Goal: Transaction & Acquisition: Purchase product/service

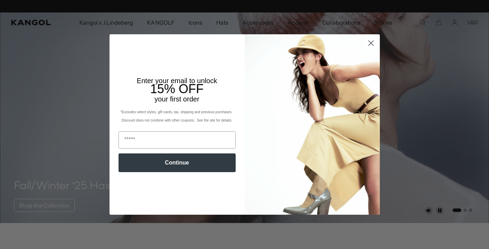
scroll to position [0, 143]
click at [371, 44] on icon "Close dialog" at bounding box center [370, 43] width 5 height 5
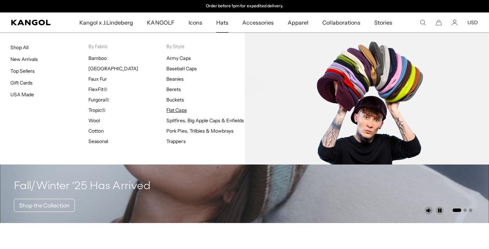
click at [178, 110] on link "Flat Caps" at bounding box center [176, 110] width 20 height 6
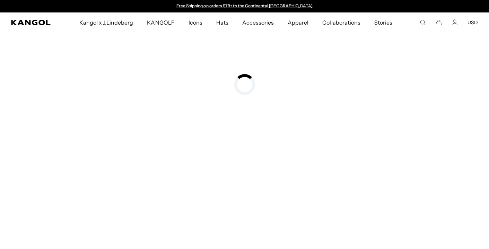
type input "**********"
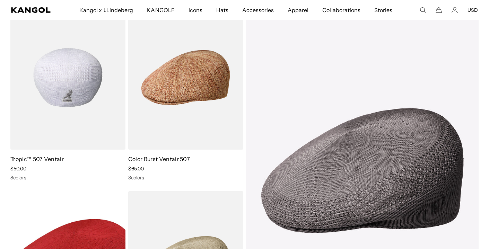
click at [71, 78] on img at bounding box center [67, 78] width 115 height 144
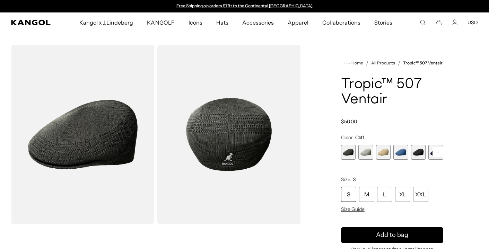
click at [364, 153] on span "2 of 9" at bounding box center [365, 152] width 15 height 15
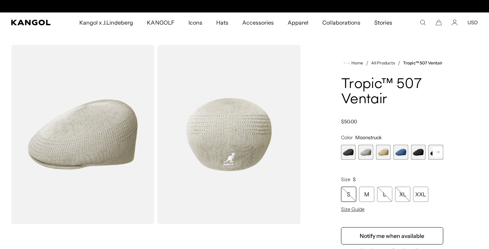
click at [382, 154] on span "3 of 9" at bounding box center [383, 152] width 15 height 15
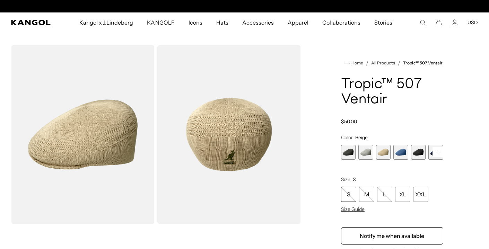
scroll to position [0, 143]
click at [400, 153] on span "4 of 9" at bounding box center [400, 152] width 15 height 15
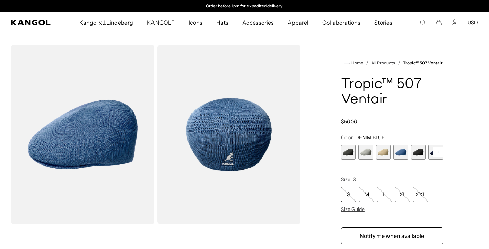
click at [417, 151] on span "5 of 9" at bounding box center [418, 152] width 15 height 15
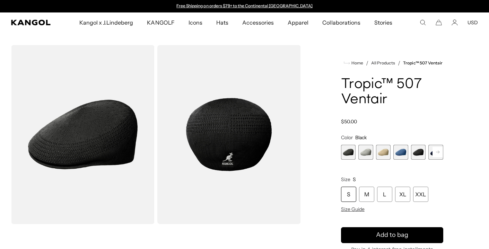
click at [436, 152] on rect at bounding box center [437, 152] width 10 height 10
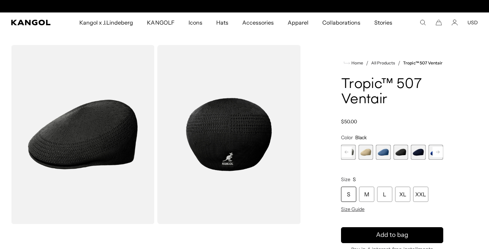
scroll to position [0, 143]
click at [421, 149] on span "6 of 9" at bounding box center [418, 152] width 15 height 15
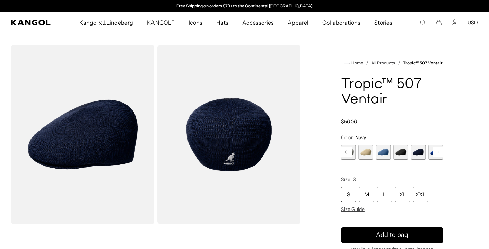
click at [431, 151] on span "7 of 9" at bounding box center [435, 152] width 15 height 15
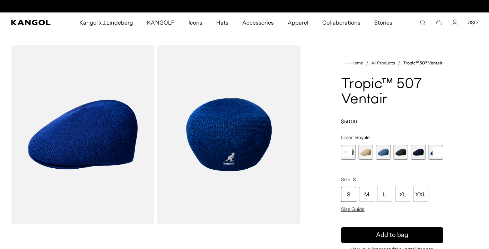
scroll to position [0, 143]
click at [347, 150] on rect at bounding box center [346, 152] width 10 height 10
click at [347, 150] on span "1 of 9" at bounding box center [348, 152] width 15 height 15
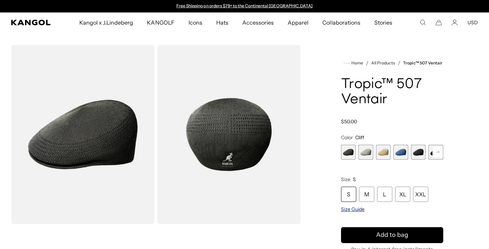
click at [357, 208] on span "Size Guide" at bounding box center [353, 209] width 24 height 6
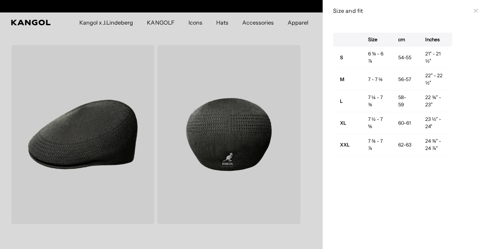
scroll to position [0, 143]
click at [474, 12] on icon at bounding box center [476, 11] width 4 height 4
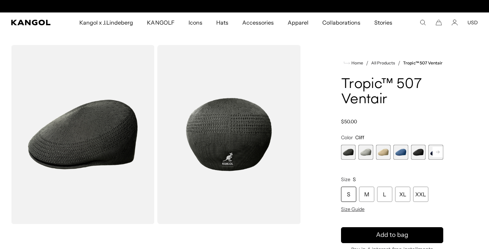
scroll to position [0, 0]
click at [405, 196] on div "XL" at bounding box center [402, 194] width 15 height 15
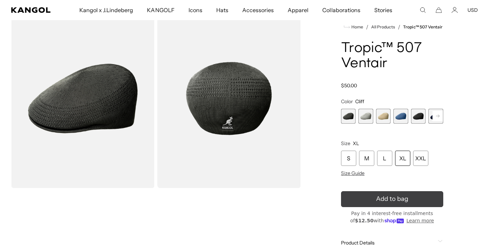
click at [393, 200] on icon "submit" at bounding box center [392, 199] width 11 height 11
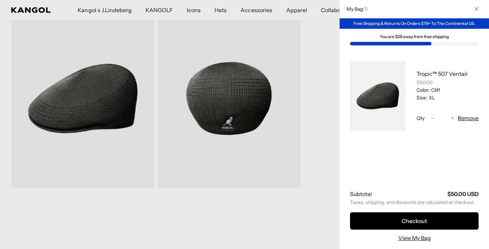
scroll to position [0, 143]
click at [414, 239] on link "View My Bag" at bounding box center [414, 238] width 33 height 8
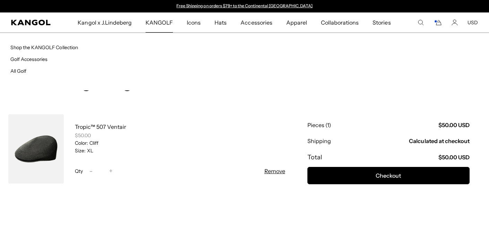
click at [164, 20] on span "KANGOLF" at bounding box center [159, 22] width 27 height 20
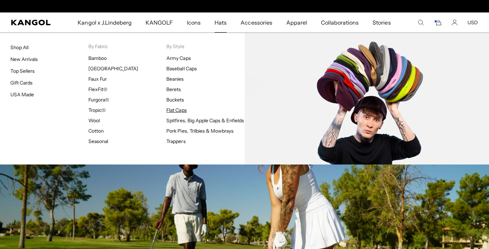
click at [183, 111] on link "Flat Caps" at bounding box center [176, 110] width 20 height 6
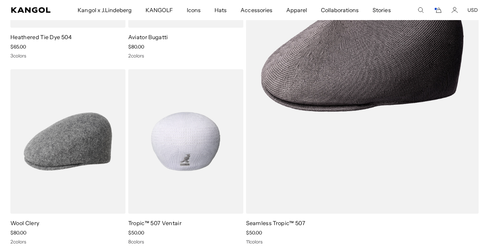
scroll to position [0, 143]
click at [180, 129] on img at bounding box center [185, 141] width 115 height 144
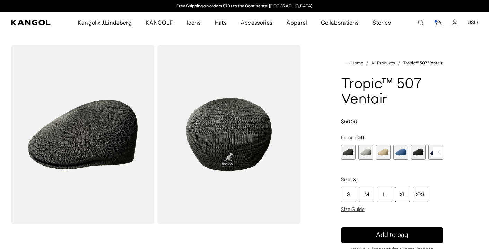
click at [401, 193] on div "XL" at bounding box center [402, 194] width 15 height 15
click at [383, 153] on span "3 of 9" at bounding box center [383, 152] width 15 height 15
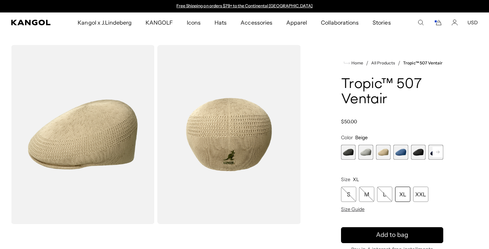
click at [399, 191] on div "XL" at bounding box center [402, 194] width 15 height 15
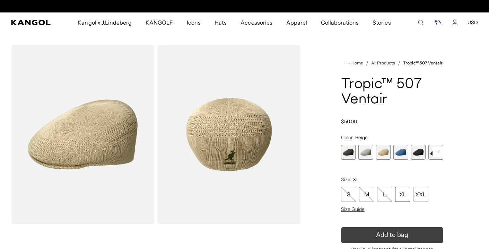
scroll to position [0, 143]
click at [401, 231] on span "Add to bag" at bounding box center [392, 234] width 32 height 9
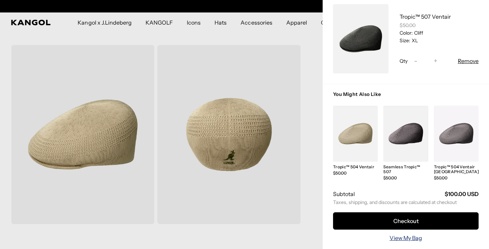
click at [408, 238] on link "View My Bag" at bounding box center [406, 238] width 33 height 8
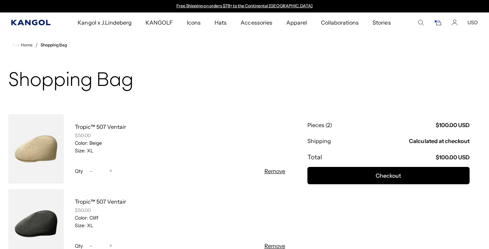
scroll to position [0, 143]
click at [44, 22] on icon "Kangol" at bounding box center [30, 23] width 39 height 6
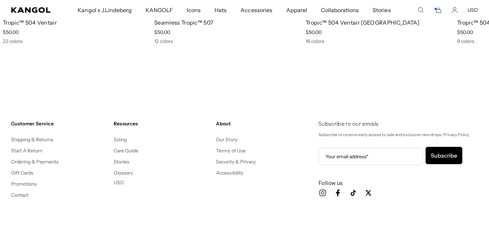
scroll to position [0, 143]
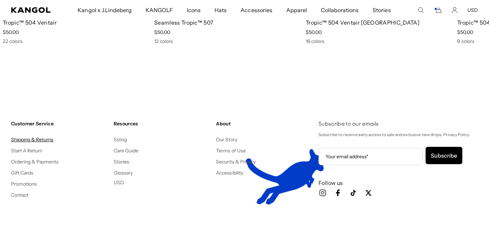
click at [50, 141] on link "Shipping & Returns" at bounding box center [32, 140] width 43 height 6
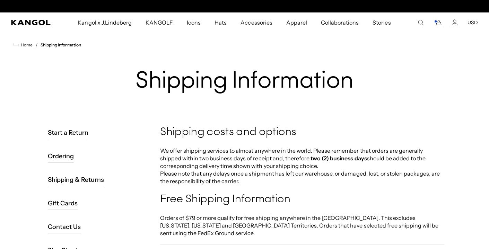
click at [97, 182] on link "Shipping & Returns" at bounding box center [76, 179] width 56 height 13
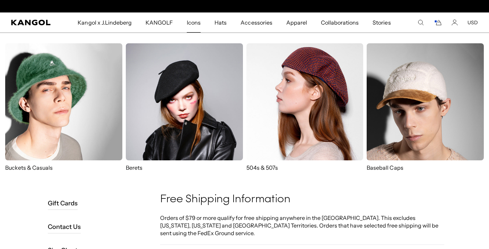
scroll to position [0, 143]
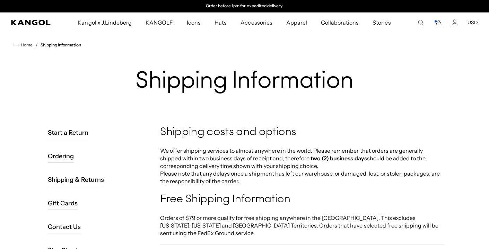
click at [437, 22] on rect "Cart" at bounding box center [435, 21] width 3 height 3
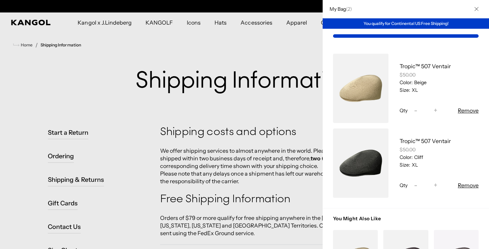
scroll to position [0, 0]
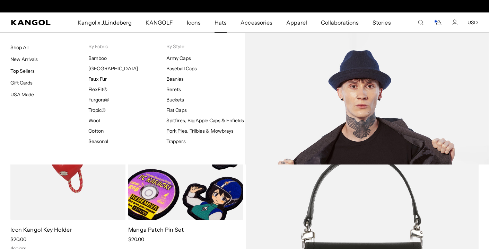
scroll to position [0, 143]
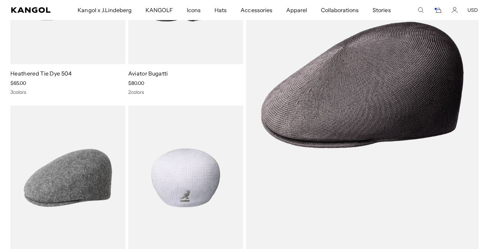
scroll to position [0, 143]
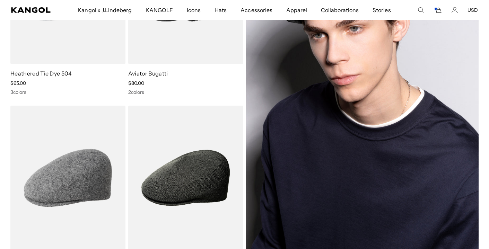
click at [351, 94] on img at bounding box center [362, 85] width 233 height 330
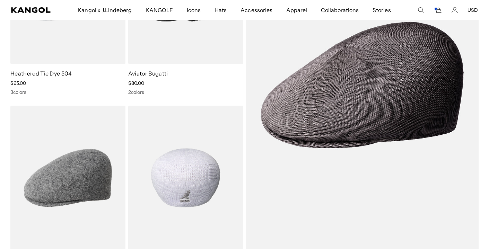
click at [171, 165] on img at bounding box center [185, 178] width 115 height 144
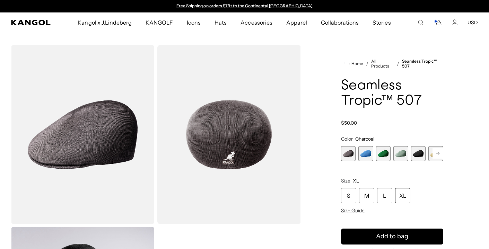
click at [364, 154] on span "2 of 12" at bounding box center [365, 153] width 15 height 15
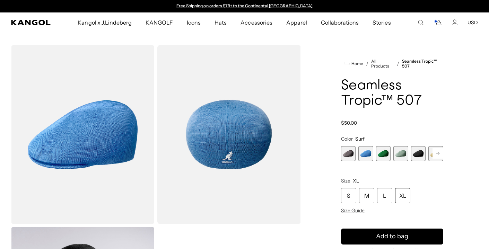
click at [382, 154] on span "3 of 12" at bounding box center [383, 153] width 15 height 15
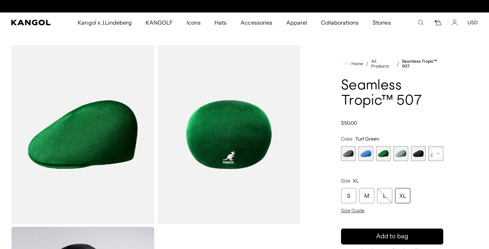
scroll to position [0, 143]
click at [401, 155] on span "4 of 12" at bounding box center [400, 153] width 15 height 15
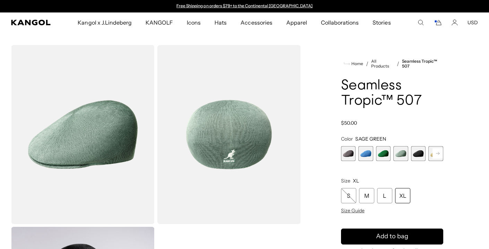
click at [420, 152] on span "5 of 12" at bounding box center [418, 153] width 15 height 15
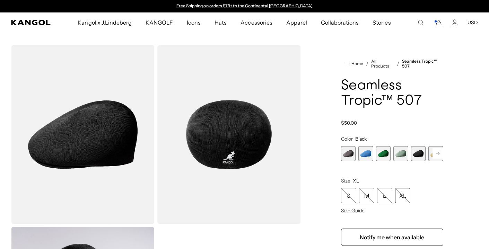
click at [433, 154] on rect at bounding box center [437, 153] width 10 height 10
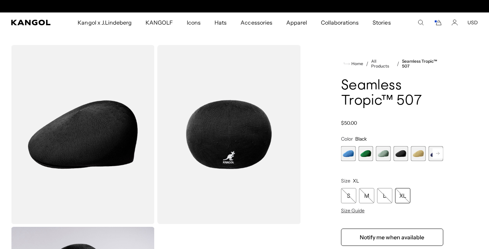
scroll to position [0, 143]
click at [418, 154] on span "6 of 12" at bounding box center [418, 153] width 15 height 15
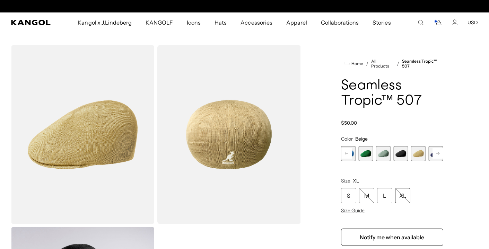
scroll to position [0, 143]
click at [430, 156] on span "7 of 12" at bounding box center [435, 153] width 15 height 15
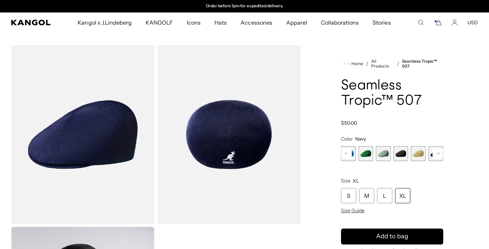
click at [436, 155] on rect at bounding box center [437, 153] width 10 height 10
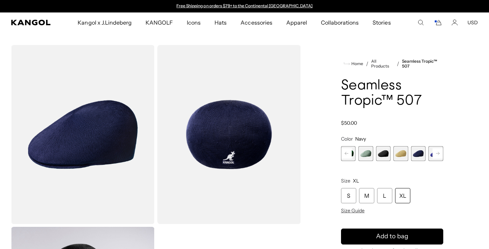
click at [436, 155] on rect at bounding box center [437, 153] width 10 height 10
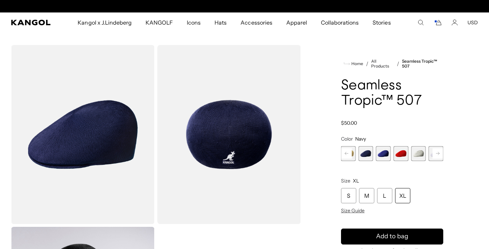
scroll to position [0, 143]
click at [367, 150] on span "7 of 12" at bounding box center [365, 153] width 15 height 15
click at [378, 151] on span "8 of 12" at bounding box center [383, 153] width 15 height 15
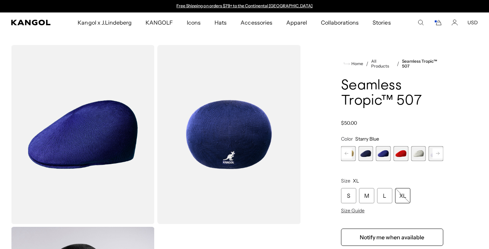
click at [405, 157] on span "9 of 12" at bounding box center [400, 153] width 15 height 15
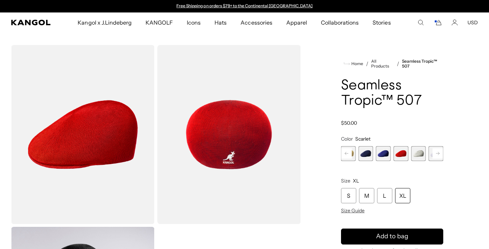
click at [420, 153] on span "10 of 12" at bounding box center [418, 153] width 15 height 15
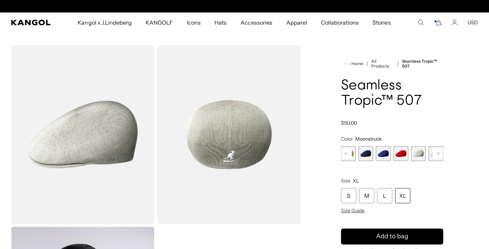
scroll to position [0, 143]
click at [442, 154] on rect at bounding box center [437, 153] width 10 height 10
click at [442, 154] on span "12 of 12" at bounding box center [435, 153] width 15 height 15
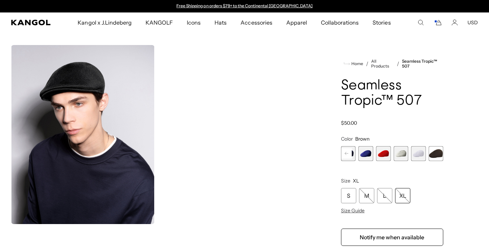
click at [438, 154] on span "12 of 12" at bounding box center [435, 153] width 15 height 15
click at [418, 153] on span "11 of 12" at bounding box center [418, 153] width 15 height 15
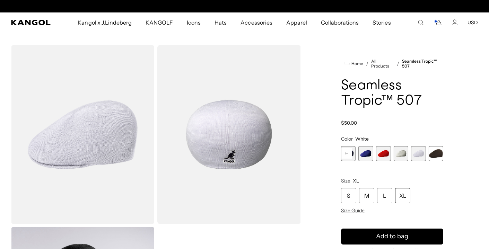
scroll to position [0, 143]
click at [403, 197] on div "XL" at bounding box center [402, 195] width 15 height 15
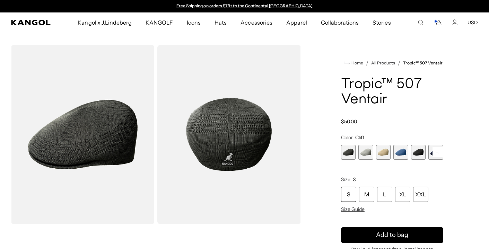
click at [422, 22] on icon "Search here" at bounding box center [421, 22] width 6 height 6
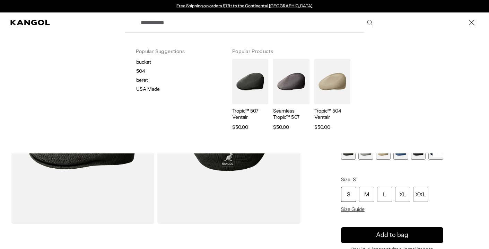
type input "*"
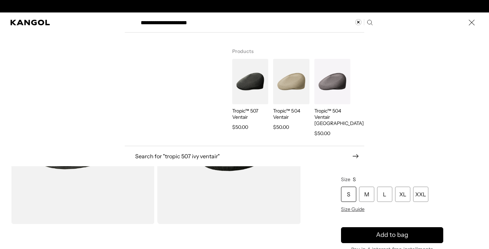
type input "**********"
click at [253, 112] on p "Tropic™ 507 Ventair" at bounding box center [250, 114] width 36 height 12
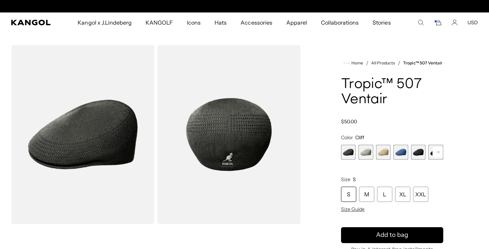
click at [380, 149] on span "3 of 9" at bounding box center [383, 152] width 15 height 15
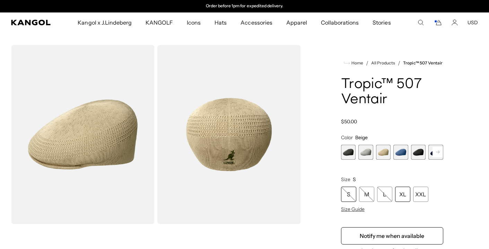
click at [403, 193] on div "XL" at bounding box center [402, 194] width 15 height 15
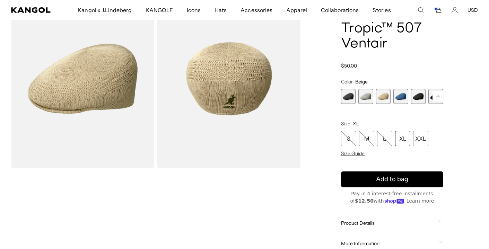
scroll to position [56, 0]
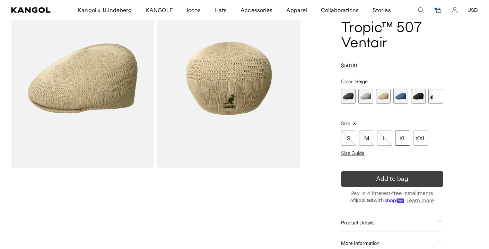
click at [403, 180] on span "Add to bag" at bounding box center [392, 178] width 32 height 9
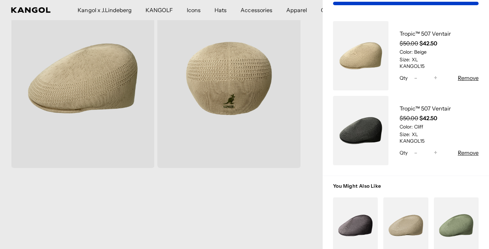
scroll to position [0, 0]
click at [415, 77] on span "-" at bounding box center [415, 77] width 3 height 9
type input "*"
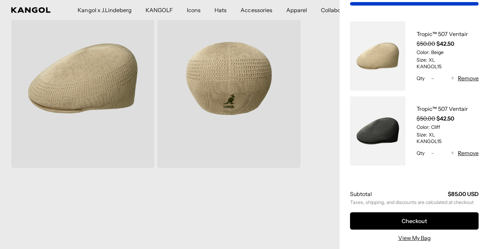
scroll to position [0, 143]
click at [469, 153] on button "Remove" at bounding box center [468, 153] width 21 height 8
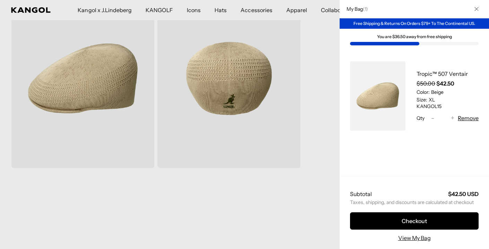
scroll to position [0, 0]
click at [299, 199] on div at bounding box center [244, 124] width 489 height 249
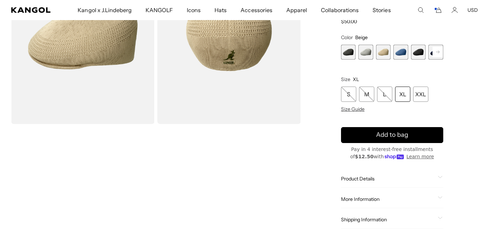
scroll to position [0, 143]
click at [437, 177] on div "Product Details" at bounding box center [392, 179] width 102 height 6
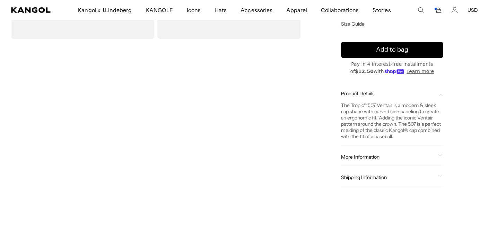
scroll to position [0, 0]
click at [440, 155] on icon at bounding box center [440, 155] width 5 height 2
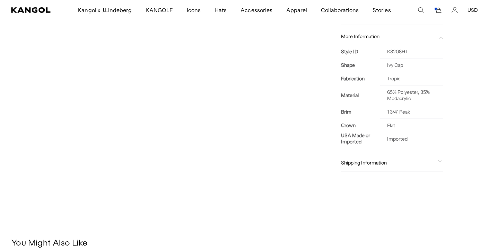
scroll to position [308, 0]
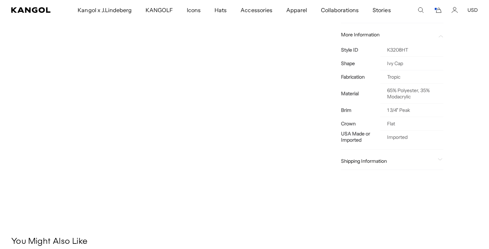
click at [440, 160] on icon at bounding box center [440, 159] width 5 height 2
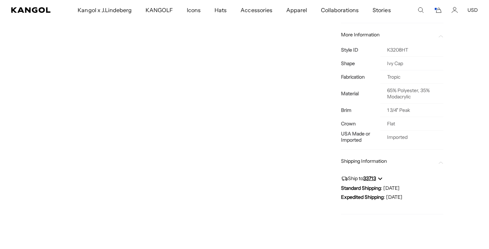
scroll to position [0, 0]
drag, startPoint x: 408, startPoint y: 172, endPoint x: 394, endPoint y: 173, distance: 14.3
click at [394, 173] on div "Ship to 33713 Standard Shipping : [DATE] Expedited Shipping : [DATE]" at bounding box center [392, 189] width 102 height 39
click at [378, 177] on button "33713" at bounding box center [372, 178] width 19 height 5
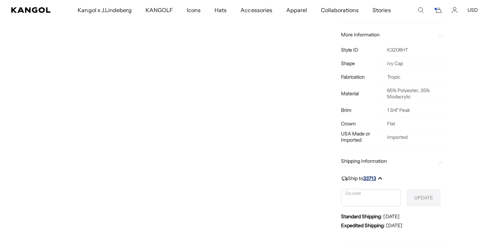
scroll to position [0, 143]
type input "*****"
click at [422, 196] on button "UPDATE" at bounding box center [423, 197] width 35 height 17
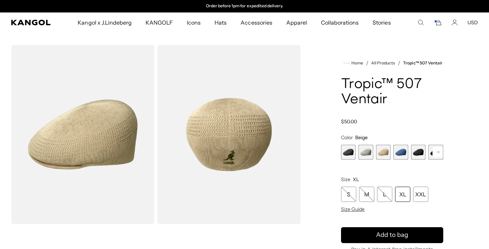
click at [438, 23] on icon "Cart" at bounding box center [438, 22] width 8 height 6
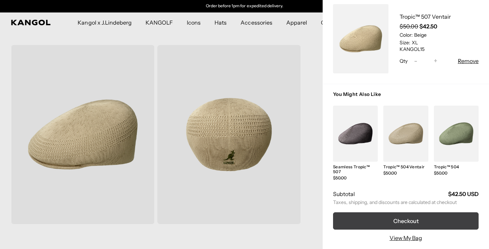
click at [400, 220] on button "Checkout" at bounding box center [406, 220] width 146 height 17
